Goal: Complete application form

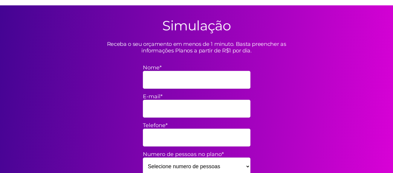
scroll to position [183, 0]
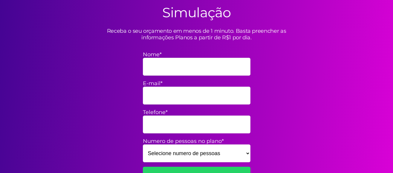
click at [154, 68] on input "Nome*" at bounding box center [197, 67] width 108 height 18
type input "[PERSON_NAME] [PERSON_NAME]"
drag, startPoint x: 164, startPoint y: 96, endPoint x: 168, endPoint y: 90, distance: 7.3
click at [167, 92] on input "E-mail*" at bounding box center [197, 96] width 108 height 18
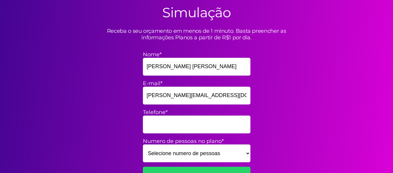
type input "[PERSON_NAME][EMAIL_ADDRESS][DOMAIN_NAME]"
click at [165, 130] on input "Telefone*" at bounding box center [197, 125] width 108 height 18
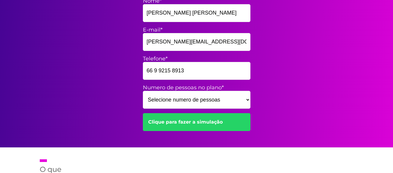
scroll to position [244, 0]
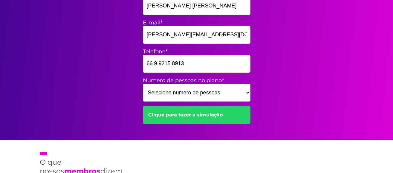
type input "66 9 9215 8913"
click at [143, 84] on select "Selecione numero de pessoas 1 2 3 4 5 6 7 8 9 10 11 12 13 14 15" at bounding box center [197, 93] width 108 height 18
select select "2"
click option "2" at bounding box center [0, 0] width 0 height 0
click at [183, 115] on link "Clique para fazer a simulação" at bounding box center [197, 115] width 108 height 18
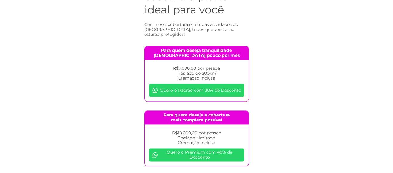
scroll to position [61, 0]
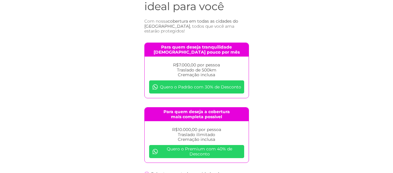
click at [212, 81] on link "Quero o Padrão com 30% de Desconto" at bounding box center [196, 87] width 95 height 13
